Goal: Transaction & Acquisition: Purchase product/service

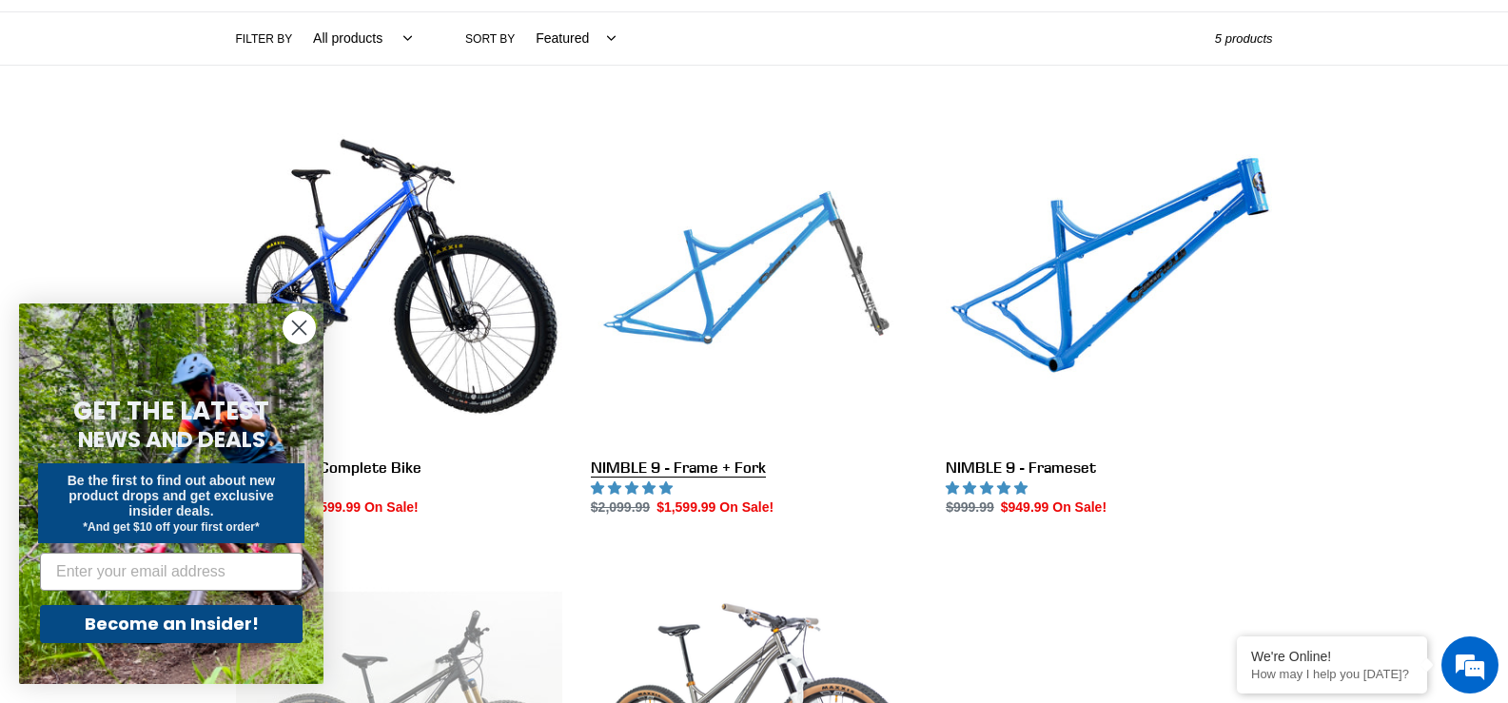
scroll to position [476, 0]
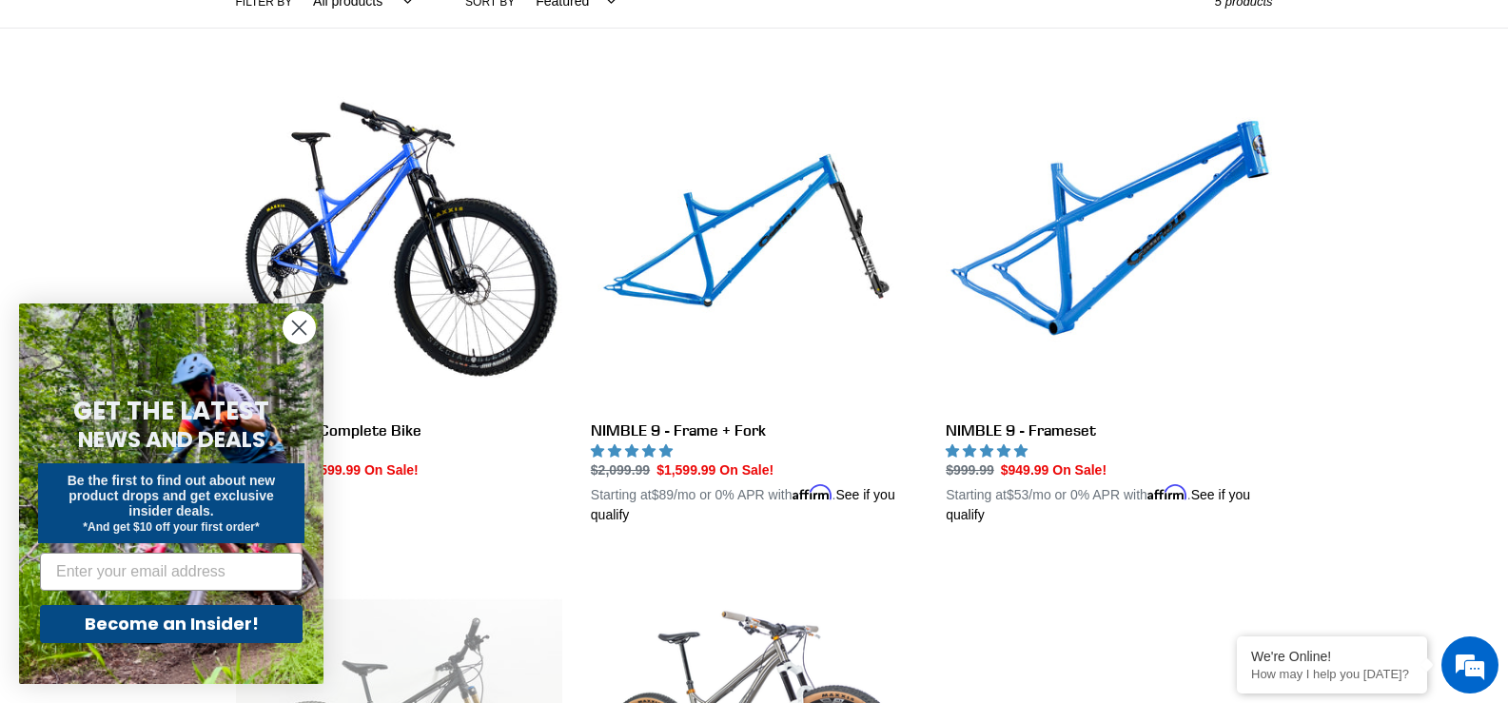
click at [298, 322] on circle "Close dialog" at bounding box center [298, 327] width 31 height 31
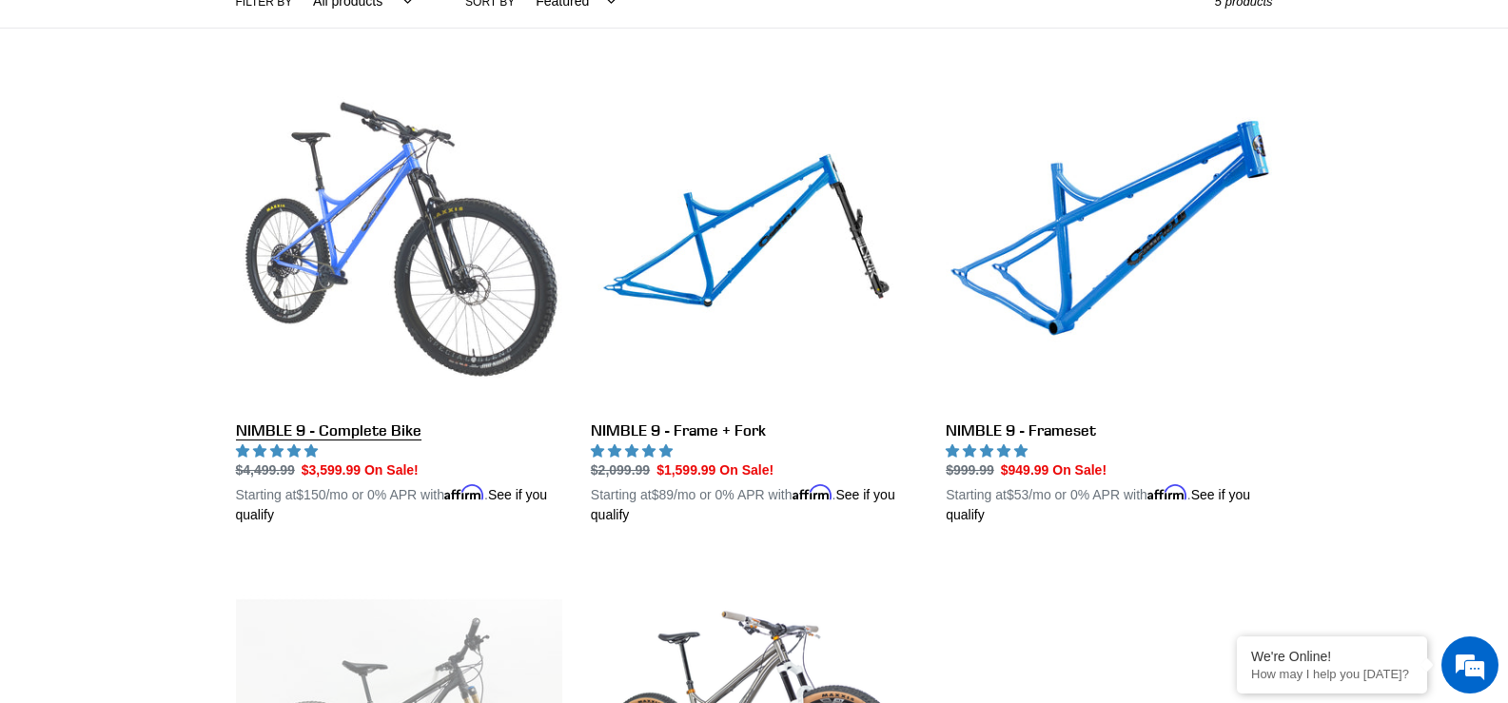
scroll to position [0, 0]
click at [355, 244] on link "NIMBLE 9 - Complete Bike" at bounding box center [399, 303] width 326 height 445
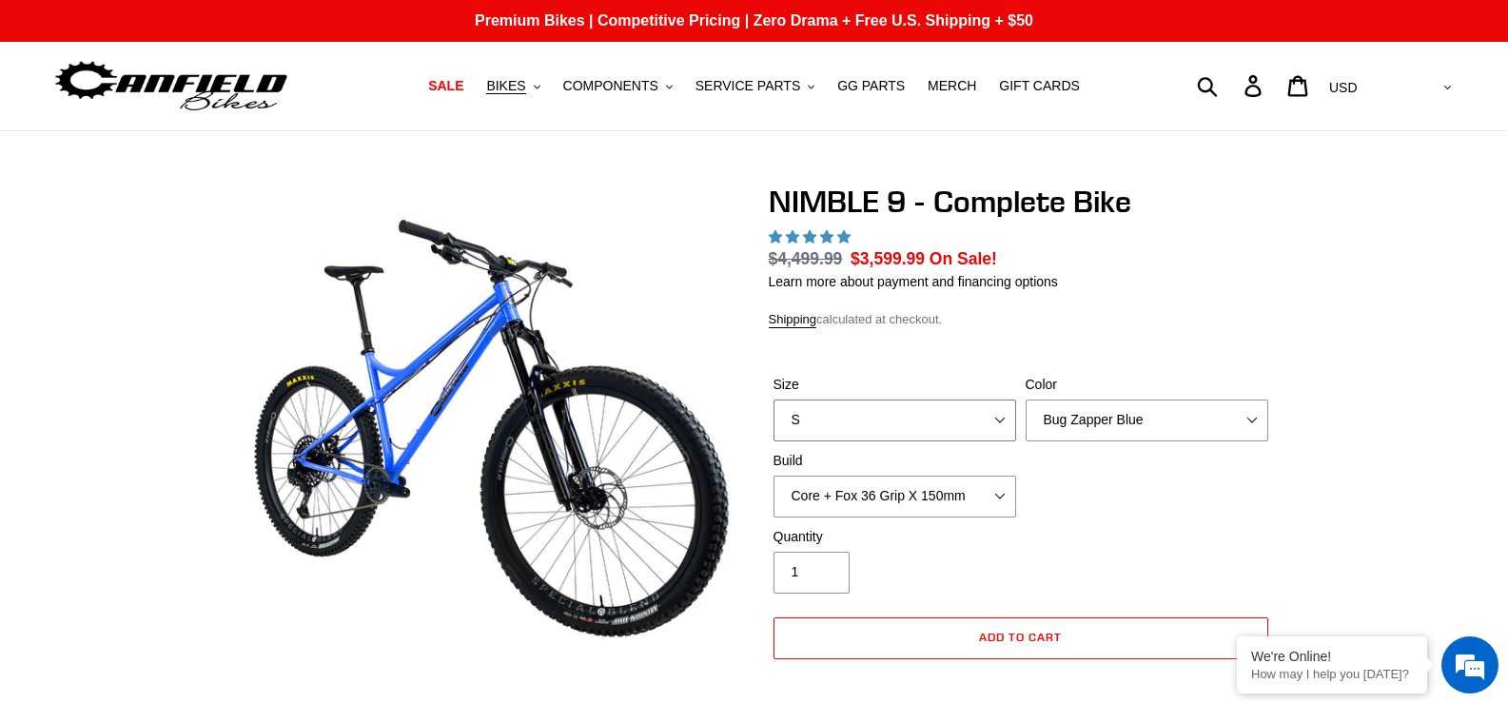
click at [902, 416] on select "S M L XL" at bounding box center [894, 421] width 243 height 42
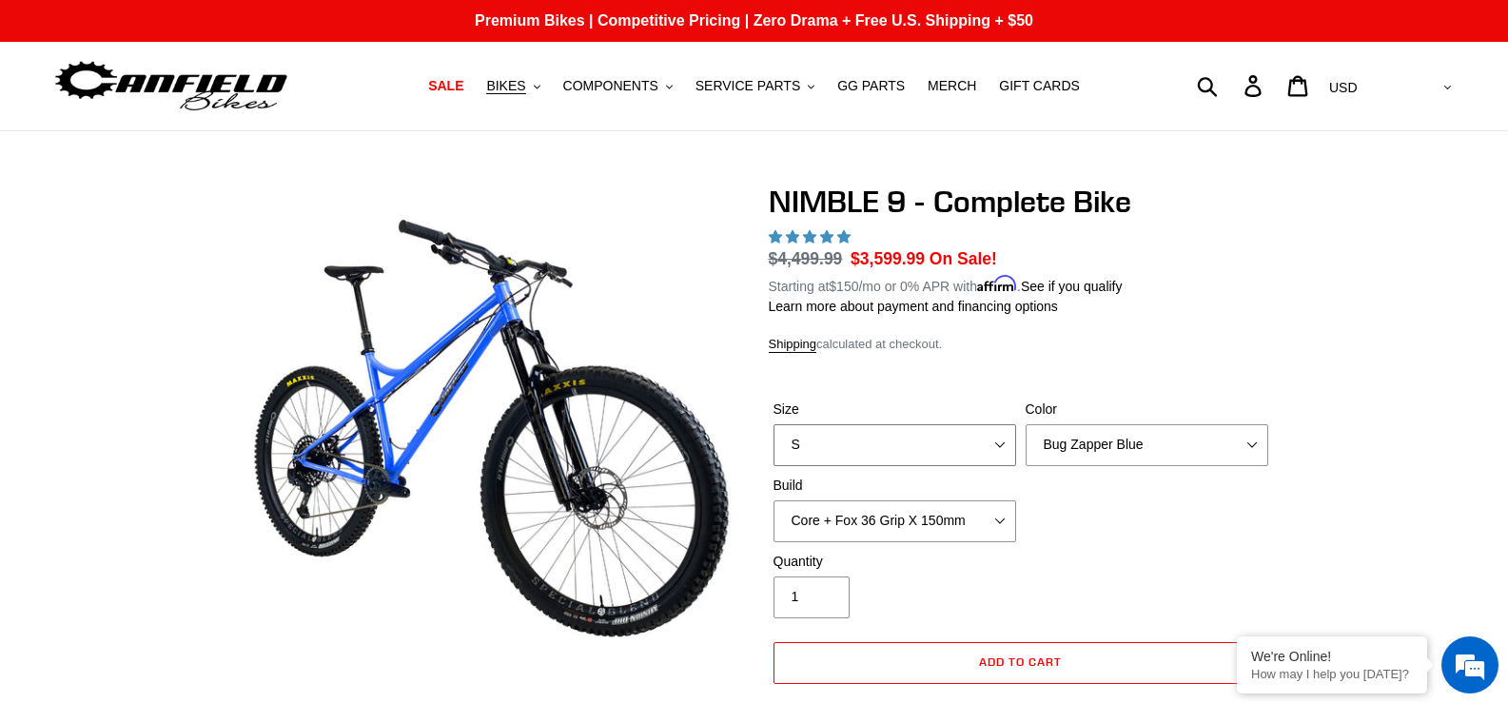
click at [773, 424] on select "S M L XL" at bounding box center [894, 445] width 243 height 42
click at [854, 439] on select "S M L XL" at bounding box center [894, 445] width 243 height 42
select select "M"
click at [773, 424] on select "S M L XL" at bounding box center [894, 445] width 243 height 42
click at [1038, 363] on div "NIMBLE 9 - Complete Bike 18 reviews Regular price $4,499.99 Sale price $3,599.9…" at bounding box center [1021, 507] width 504 height 646
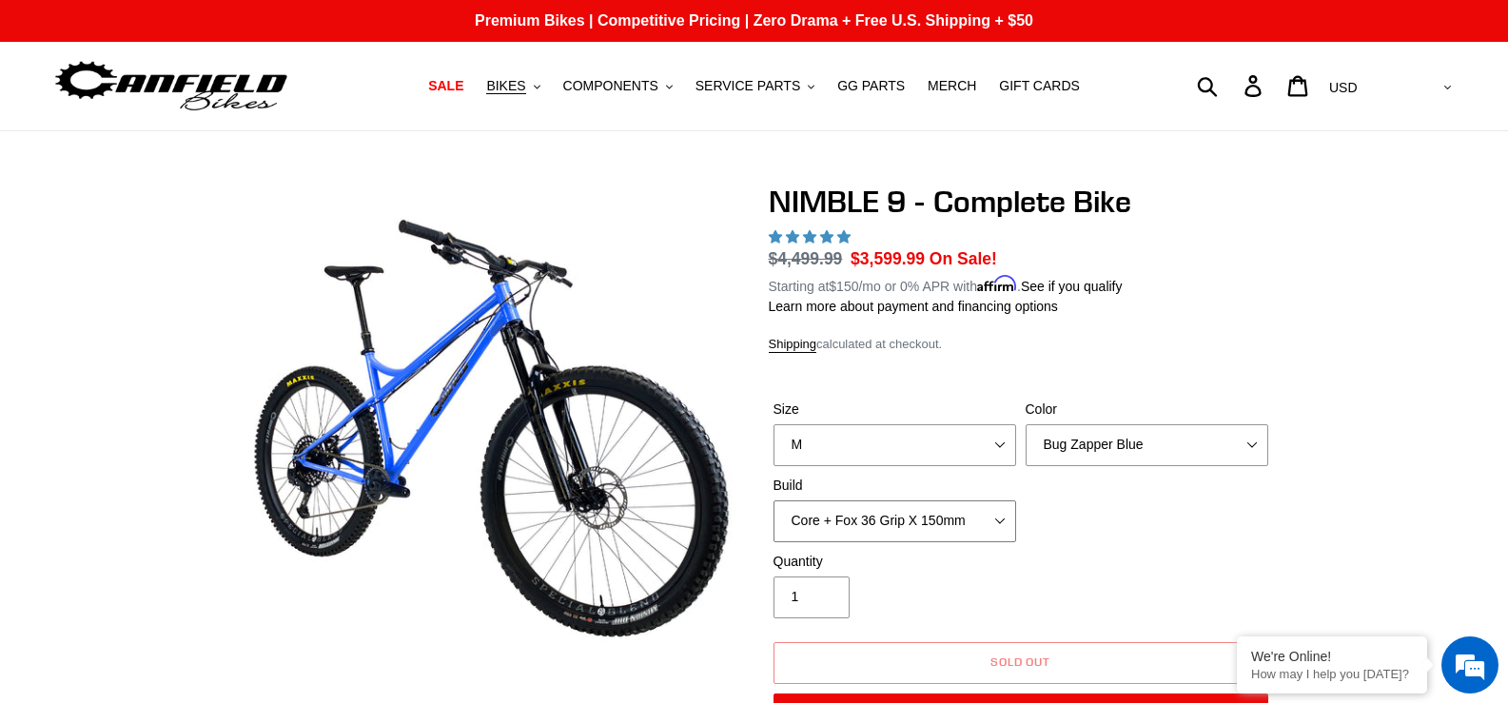
click at [890, 531] on select "Core + Fox 36 Grip X 150mm Pro + Fox 36 Grip X 150mm Core + RockShox Lyrik Ulti…" at bounding box center [894, 521] width 243 height 42
click at [773, 500] on select "Core + Fox 36 Grip X 150mm Pro + Fox 36 Grip X 150mm Core + RockShox Lyrik Ulti…" at bounding box center [894, 521] width 243 height 42
click at [951, 525] on select "Core + Fox 36 Grip X 150mm Pro + Fox 36 Grip X 150mm Core + RockShox Lyrik Ulti…" at bounding box center [894, 521] width 243 height 42
select select "Core + Fox 36 Grip X 150mm"
click at [773, 500] on select "Core + Fox 36 Grip X 150mm Pro + Fox 36 Grip X 150mm Core + RockShox Lyrik Ulti…" at bounding box center [894, 521] width 243 height 42
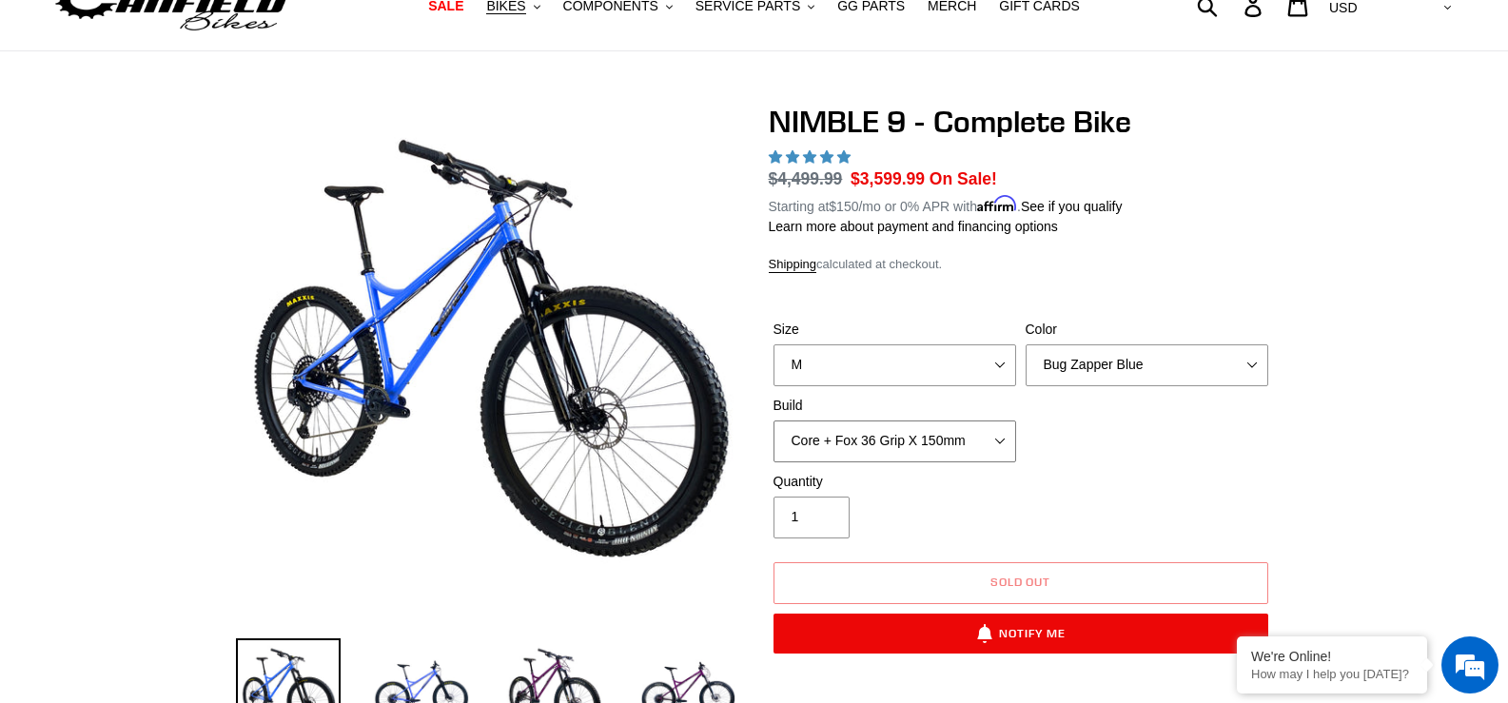
scroll to position [190, 0]
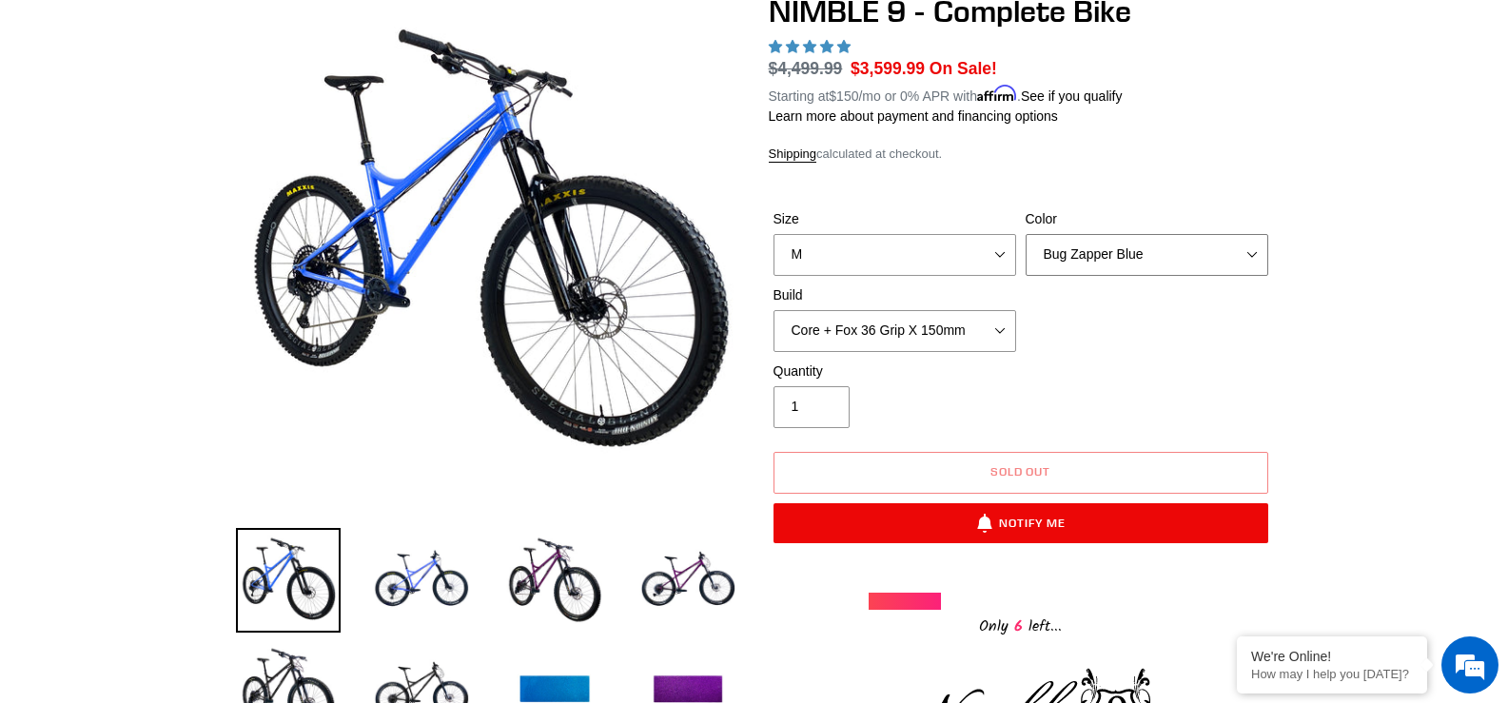
click at [1128, 250] on select "Bug Zapper Blue Purple Haze - Sold Out Galaxy Black" at bounding box center [1146, 255] width 243 height 42
click at [1025, 234] on select "Bug Zapper Blue Purple Haze - Sold Out Galaxy Black" at bounding box center [1146, 255] width 243 height 42
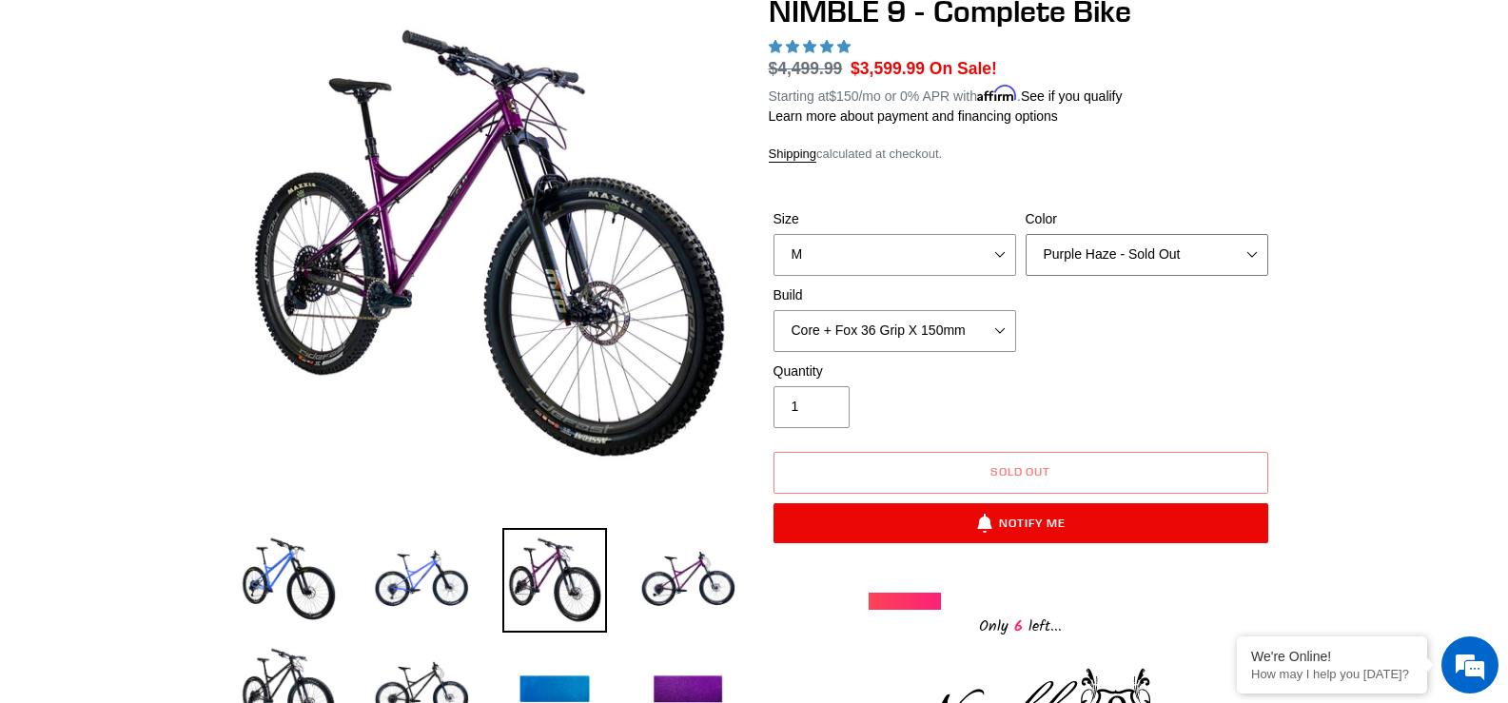
click at [1096, 257] on select "Bug Zapper Blue Purple Haze - Sold Out Galaxy Black" at bounding box center [1146, 255] width 243 height 42
click at [1025, 234] on select "Bug Zapper Blue Purple Haze - Sold Out Galaxy Black" at bounding box center [1146, 255] width 243 height 42
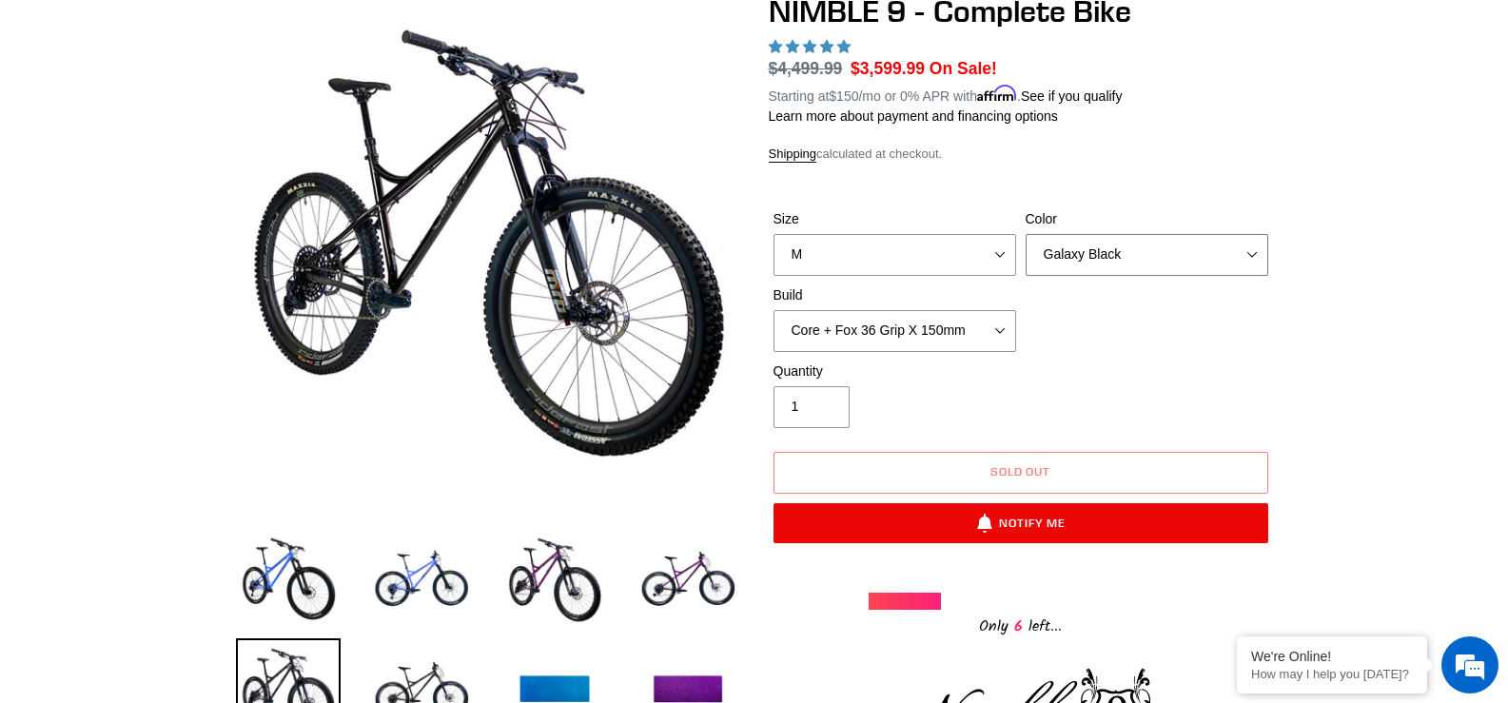
click at [1103, 260] on select "Bug Zapper Blue Purple Haze - Sold Out Galaxy Black" at bounding box center [1146, 255] width 243 height 42
select select "Bug Zapper Blue"
click at [1025, 234] on select "Bug Zapper Blue Purple Haze - Sold Out Galaxy Black" at bounding box center [1146, 255] width 243 height 42
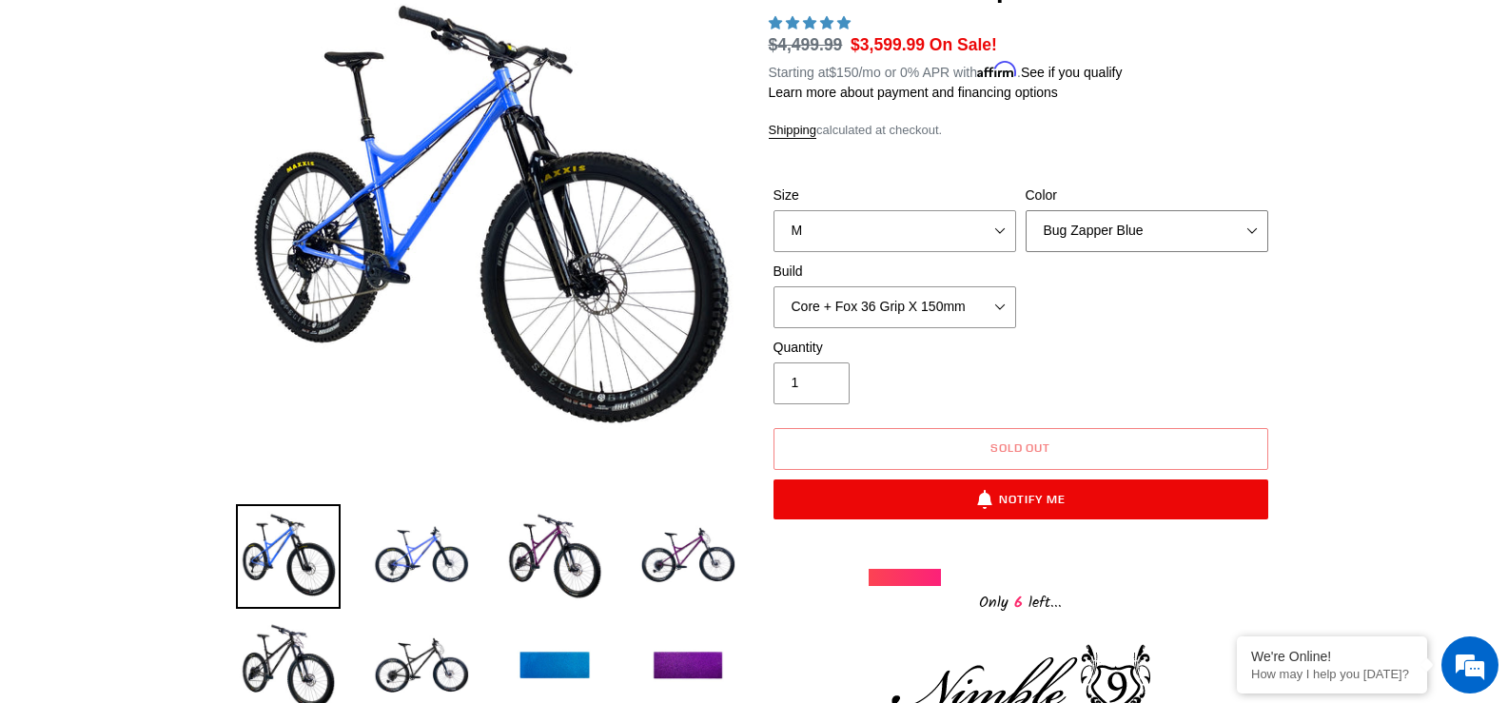
scroll to position [380, 0]
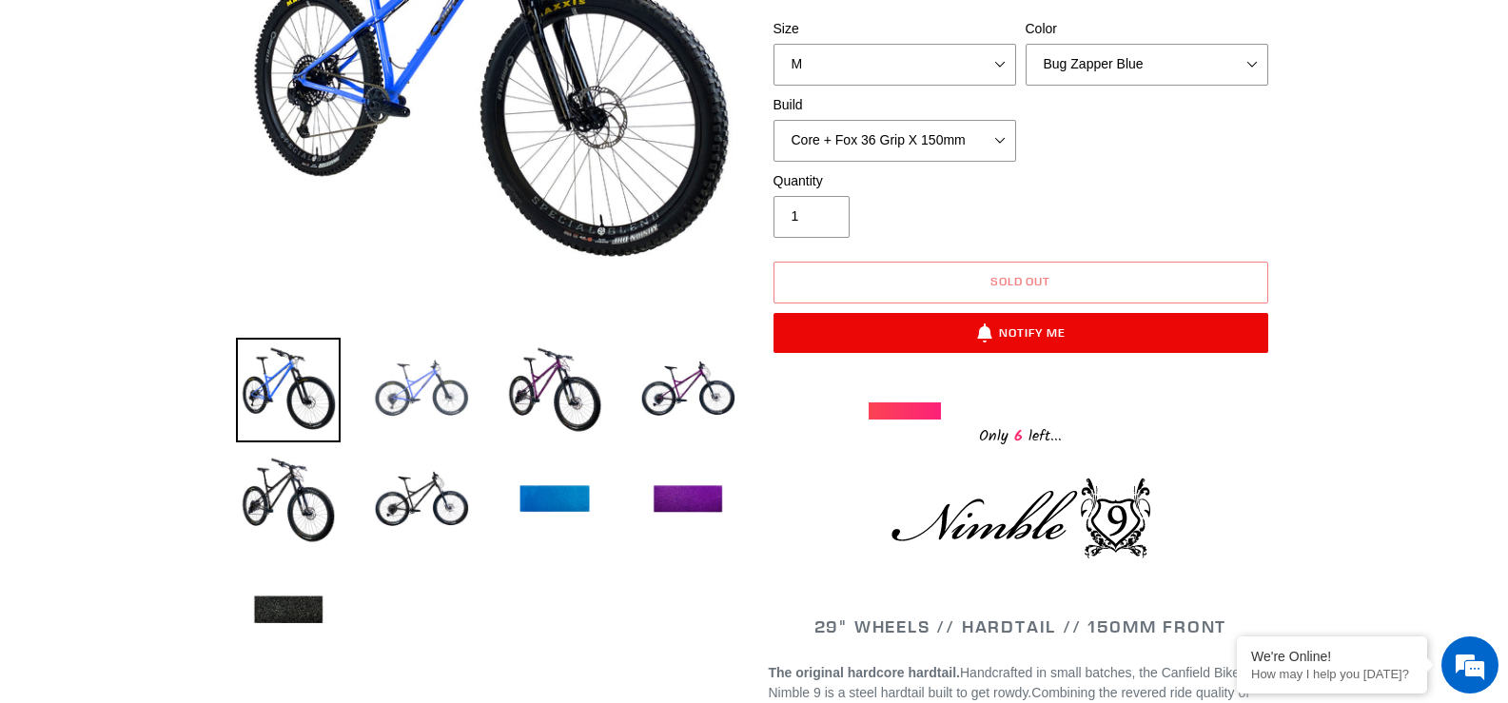
click at [408, 369] on img at bounding box center [421, 390] width 105 height 105
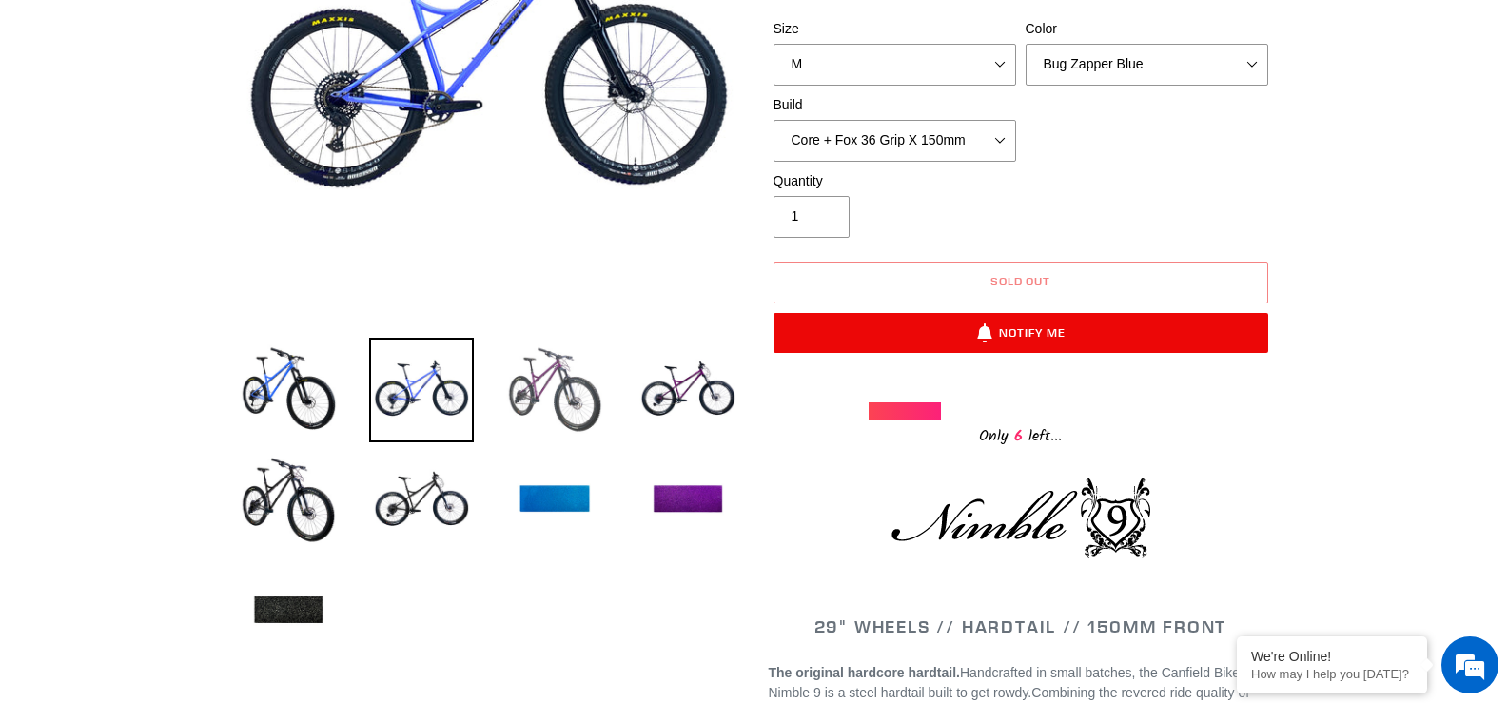
click at [521, 396] on img at bounding box center [554, 390] width 105 height 105
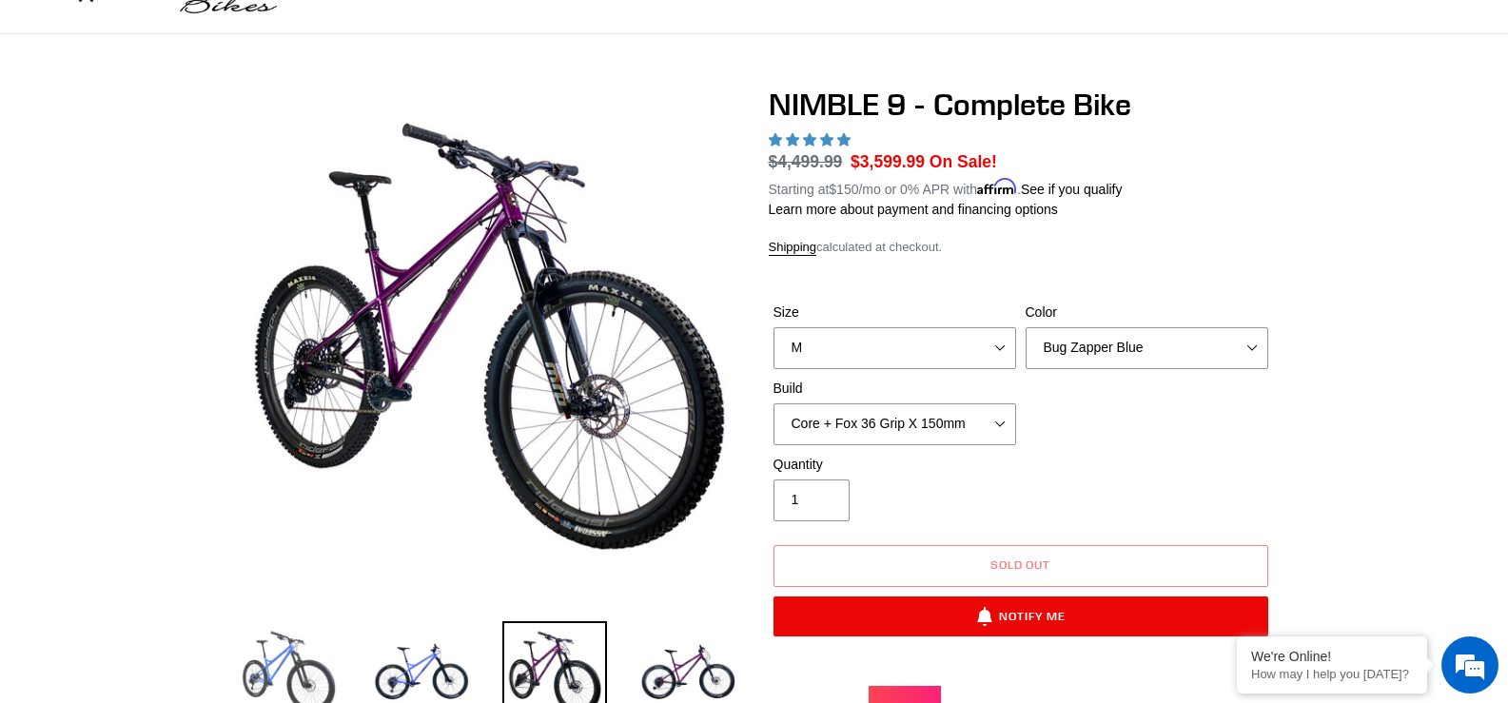
scroll to position [95, 0]
